Goal: Complete application form

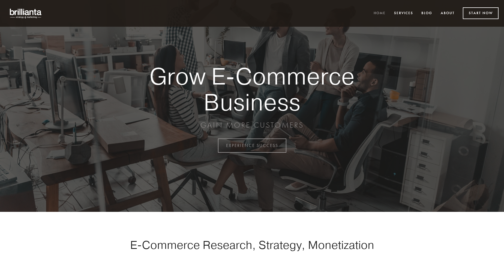
scroll to position [1430, 0]
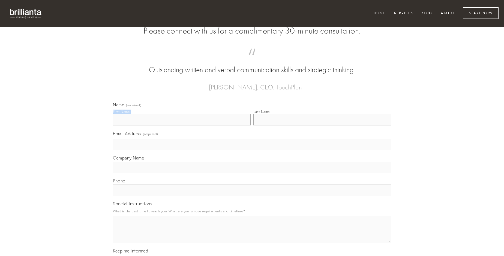
type input "[PERSON_NAME]"
click at [322, 126] on input "Last Name" at bounding box center [322, 119] width 138 height 11
type input "[PERSON_NAME]"
click at [252, 150] on input "Email Address (required)" at bounding box center [252, 144] width 278 height 11
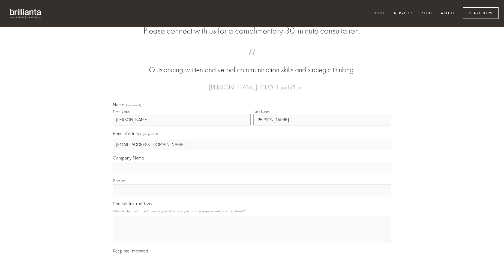
type input "[EMAIL_ADDRESS][DOMAIN_NAME]"
click at [252, 173] on input "Company Name" at bounding box center [252, 167] width 278 height 11
type input "neque"
click at [252, 196] on input "text" at bounding box center [252, 190] width 278 height 11
click at [252, 235] on textarea "Special Instructions" at bounding box center [252, 229] width 278 height 27
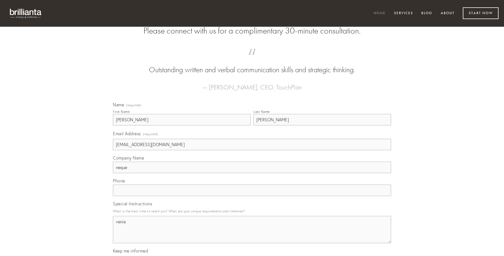
type textarea "venia"
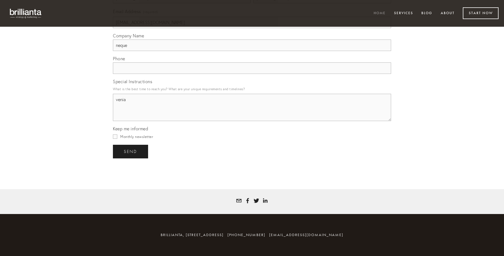
click at [131, 151] on span "send" at bounding box center [130, 151] width 13 height 5
